Goal: Feedback & Contribution: Submit feedback/report problem

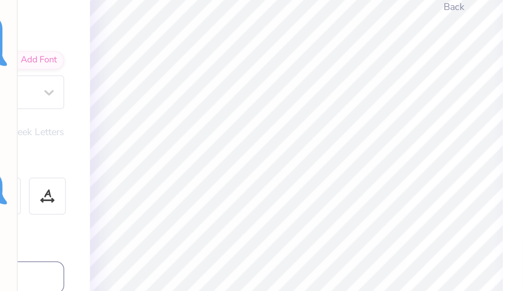
scroll to position [871, 0]
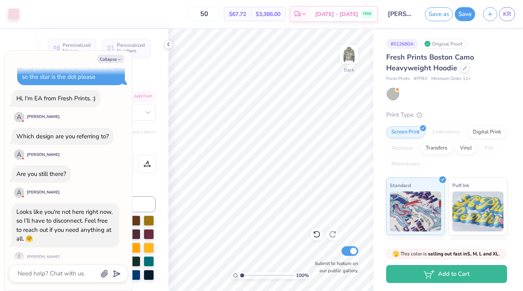
type textarea "x"
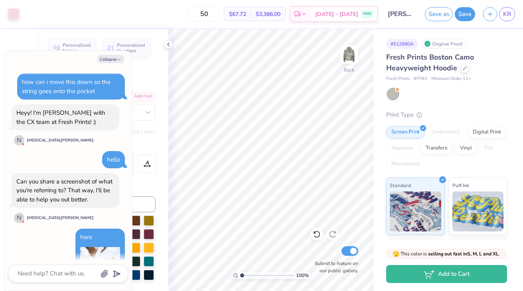
scroll to position [871, 0]
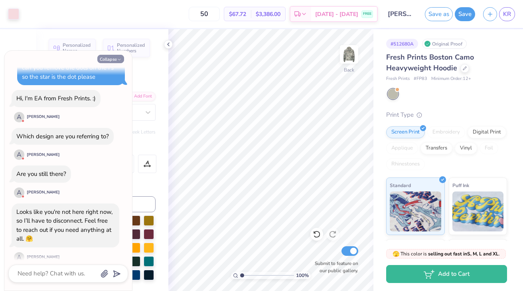
click at [109, 59] on button "Collapse" at bounding box center [110, 59] width 27 height 8
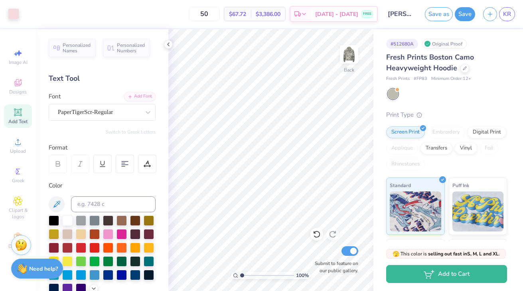
click at [48, 270] on strong "Need help?" at bounding box center [43, 269] width 29 height 8
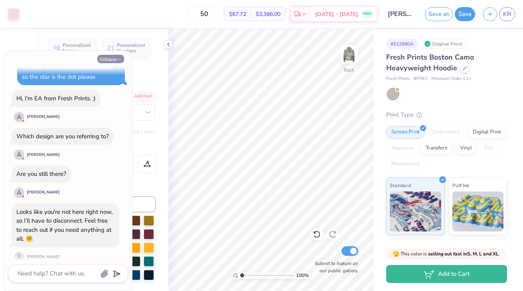
click at [108, 57] on button "Collapse" at bounding box center [110, 59] width 27 height 8
type textarea "x"
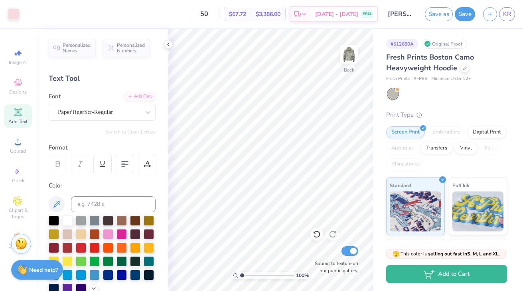
click at [21, 248] on img at bounding box center [21, 244] width 12 height 12
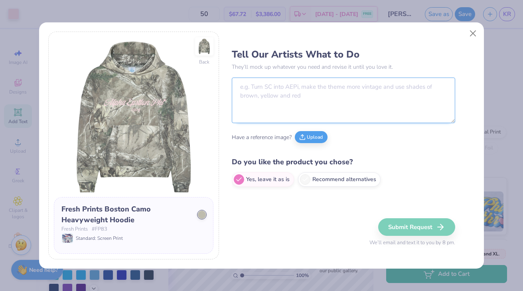
click at [345, 94] on textarea at bounding box center [344, 100] width 224 height 46
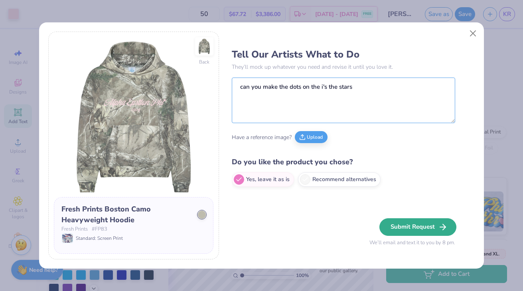
type textarea "can you make the dots on the i's the stars"
click at [427, 228] on button "Submit Request" at bounding box center [418, 227] width 77 height 18
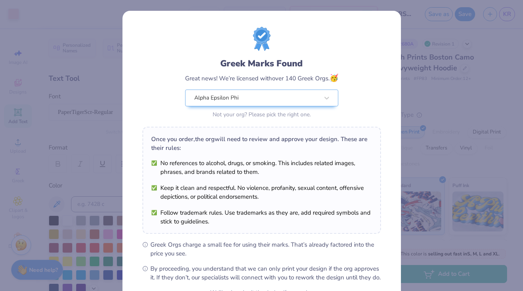
scroll to position [83, 0]
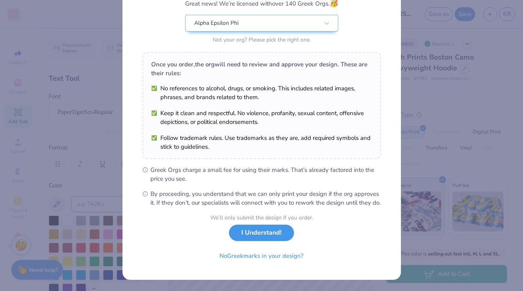
click at [264, 235] on button "I Understand!" at bounding box center [261, 232] width 65 height 16
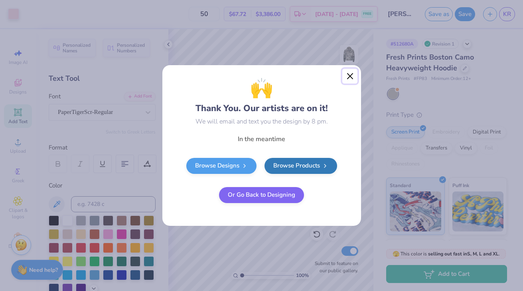
click at [352, 73] on button "Close" at bounding box center [350, 76] width 15 height 15
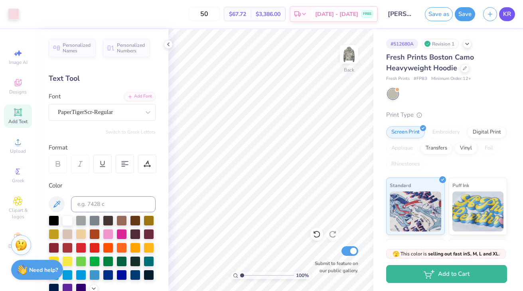
click at [511, 18] on link "KR" at bounding box center [507, 14] width 16 height 14
